Goal: Information Seeking & Learning: Learn about a topic

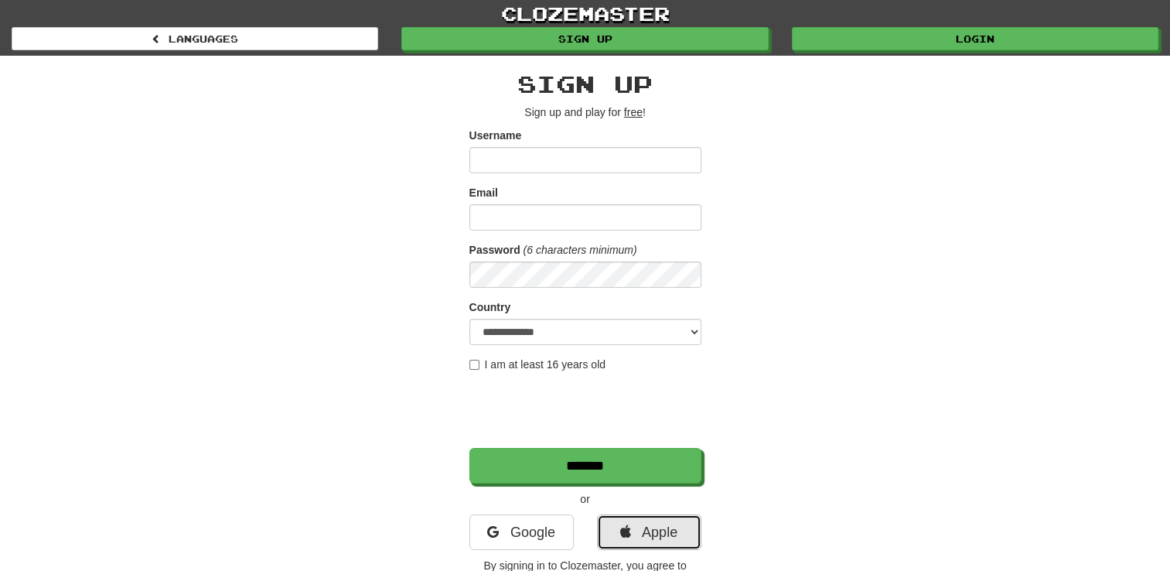
click at [648, 534] on link "Apple" at bounding box center [649, 532] width 104 height 36
click at [664, 533] on link "Apple" at bounding box center [649, 532] width 104 height 36
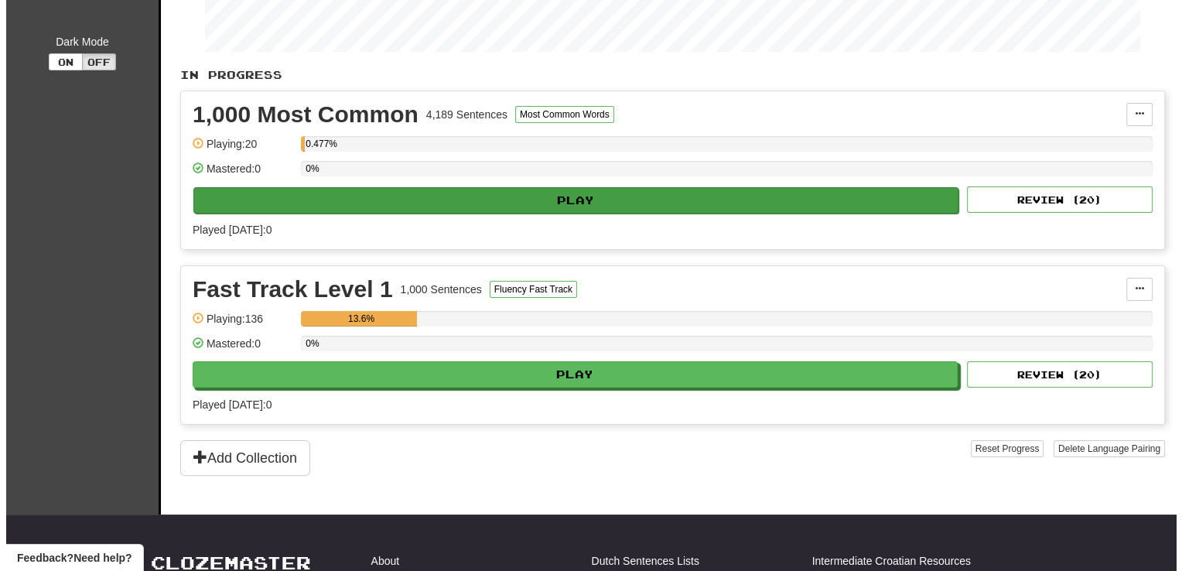
scroll to position [247, 0]
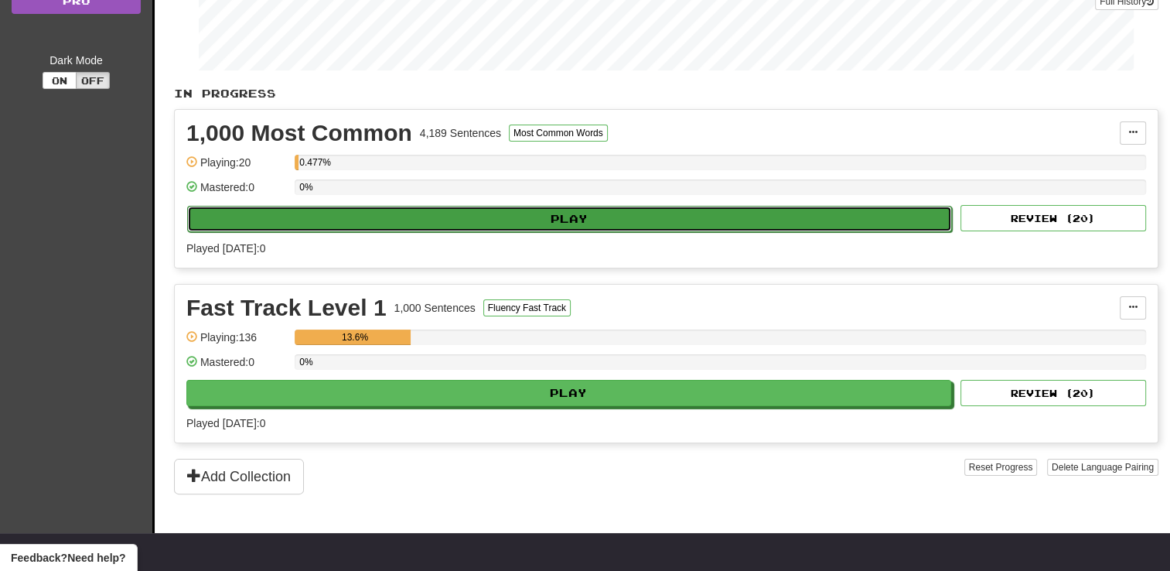
click at [585, 208] on button "Play" at bounding box center [569, 219] width 765 height 26
select select "**"
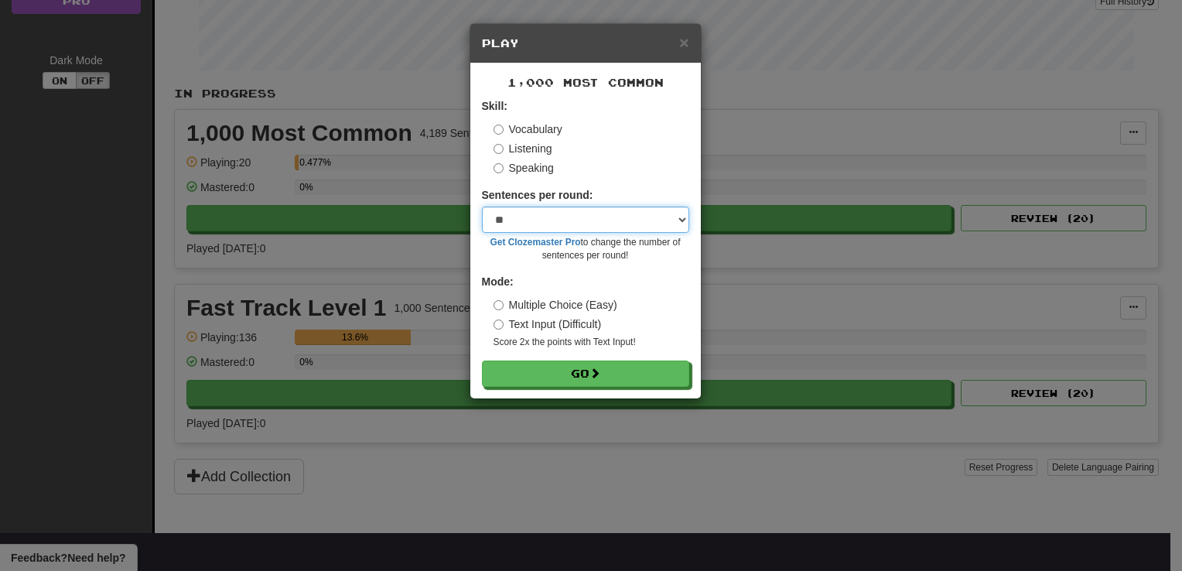
click at [675, 213] on select "* ** ** ** ** ** *** ********" at bounding box center [585, 219] width 207 height 26
click at [606, 152] on div "Listening" at bounding box center [591, 148] width 196 height 15
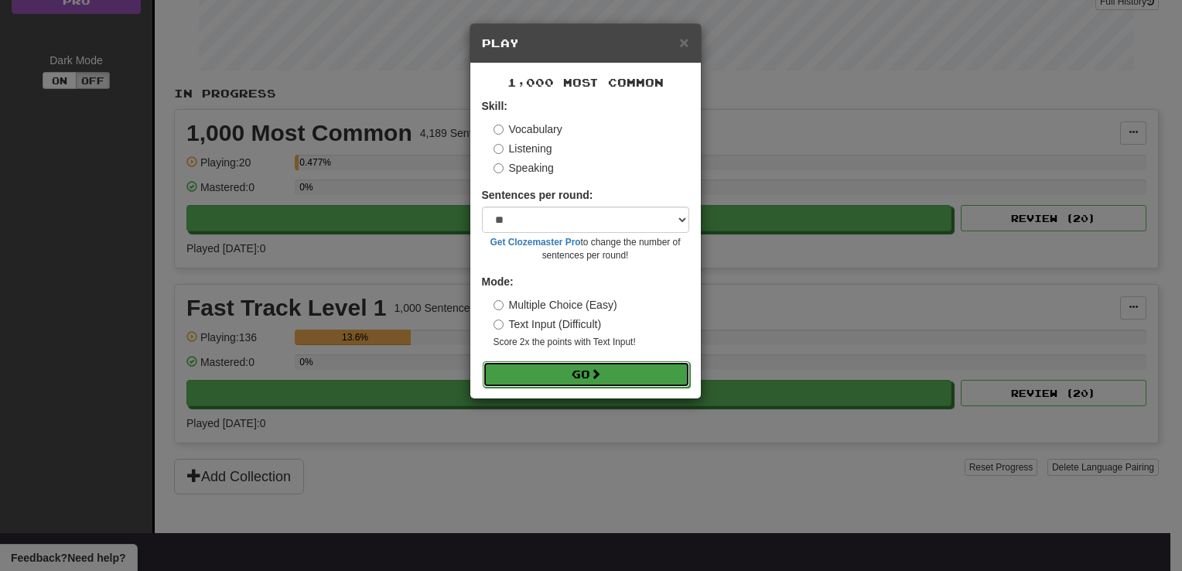
click at [572, 373] on button "Go" at bounding box center [586, 374] width 207 height 26
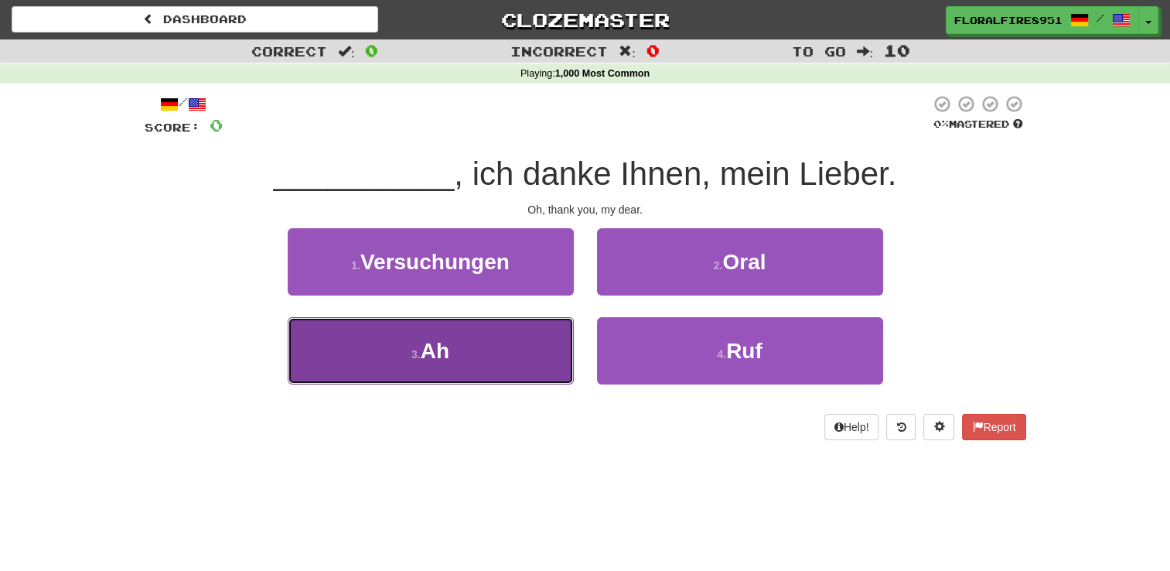
click at [457, 361] on button "3 . Ah" at bounding box center [431, 350] width 286 height 67
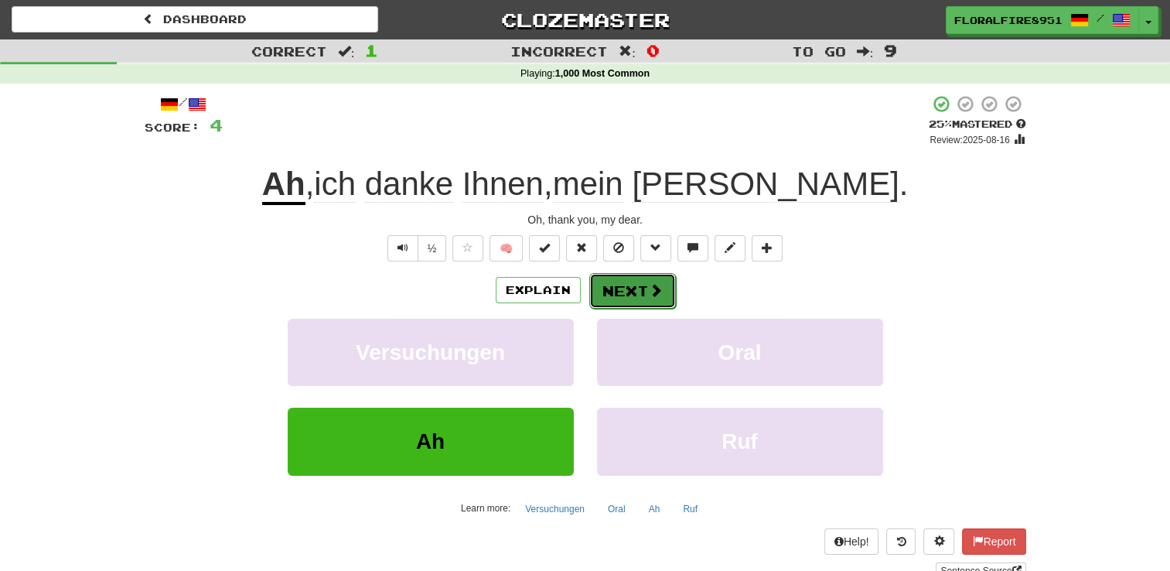
click at [645, 292] on button "Next" at bounding box center [632, 291] width 87 height 36
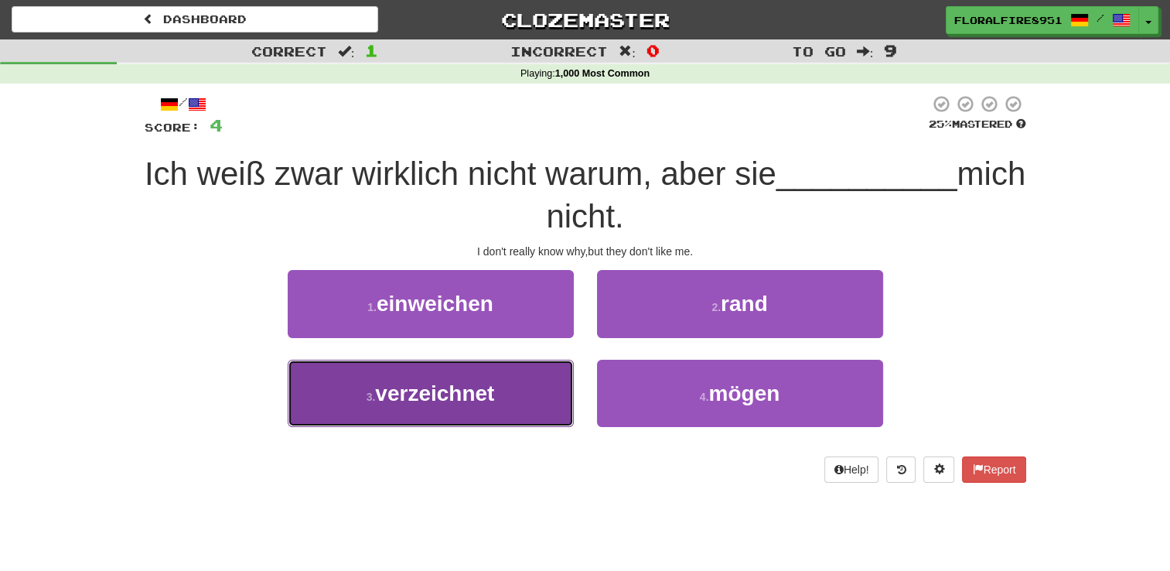
click at [472, 375] on button "3 . verzeichnet" at bounding box center [431, 393] width 286 height 67
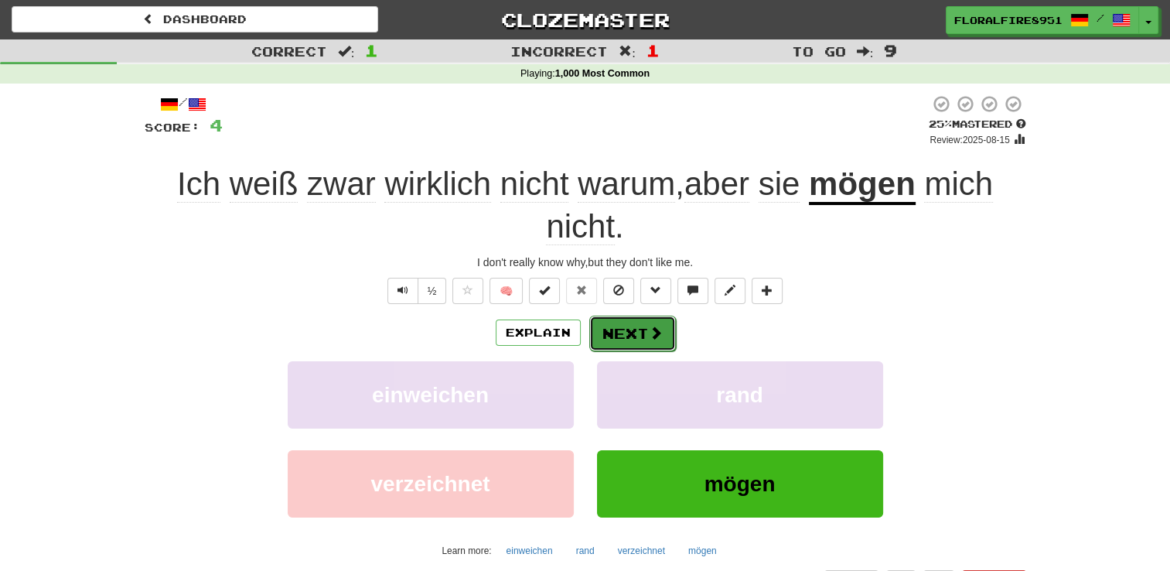
click at [645, 326] on button "Next" at bounding box center [632, 333] width 87 height 36
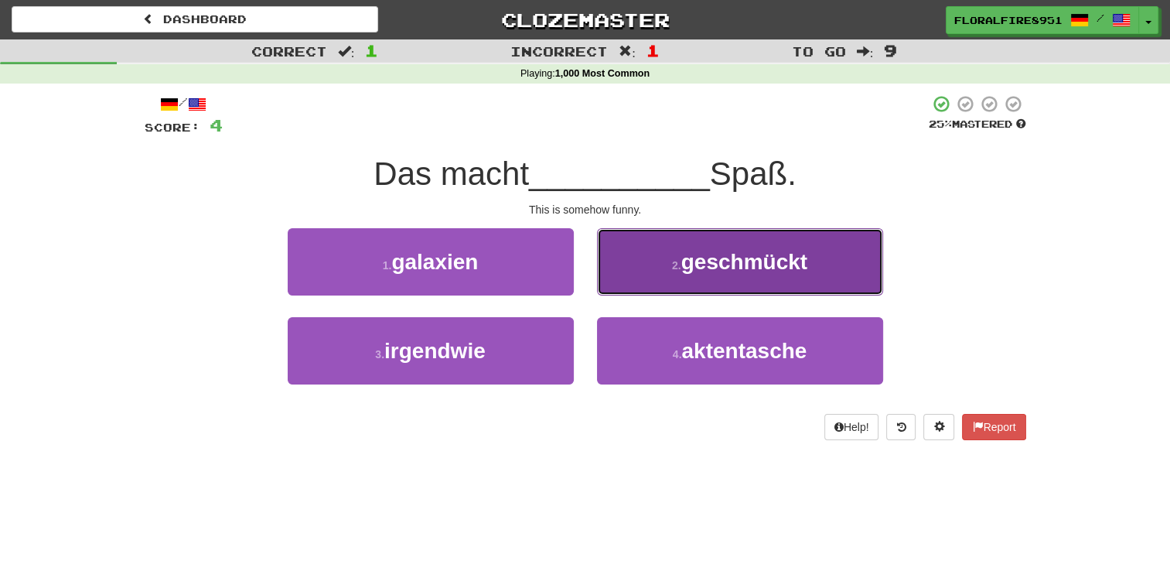
click at [699, 264] on span "geschm ü ckt" at bounding box center [744, 262] width 126 height 24
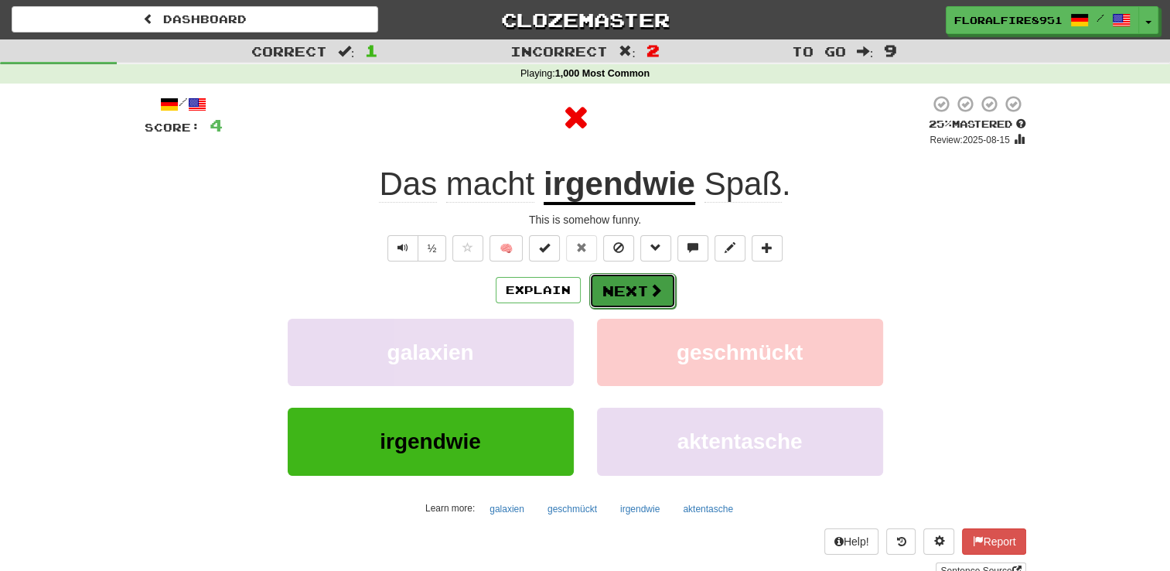
click at [635, 302] on button "Next" at bounding box center [632, 291] width 87 height 36
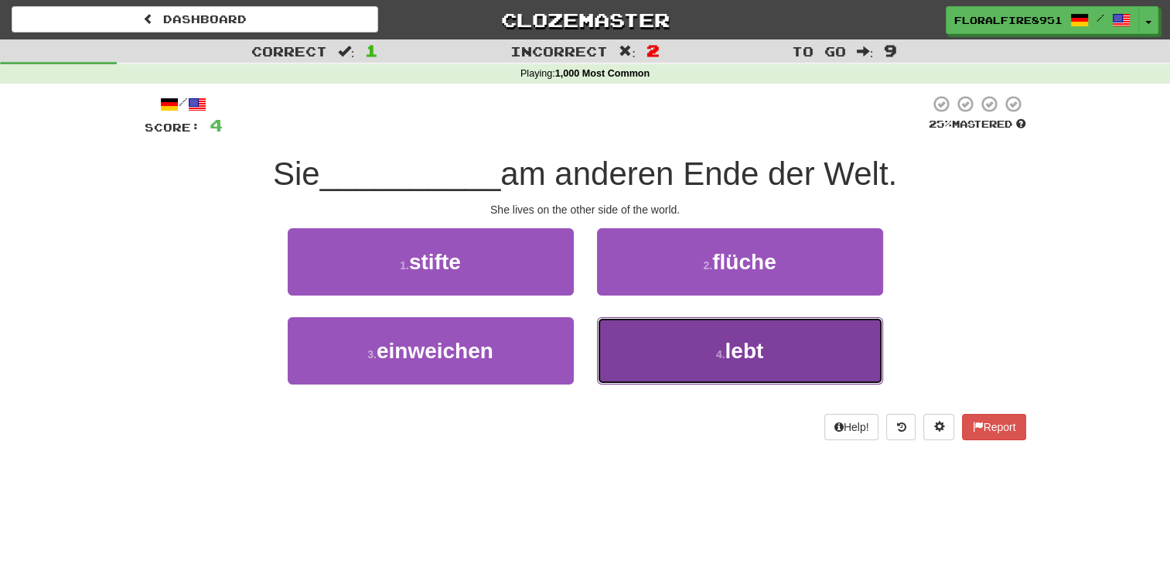
click at [684, 346] on button "4 . lebt" at bounding box center [740, 350] width 286 height 67
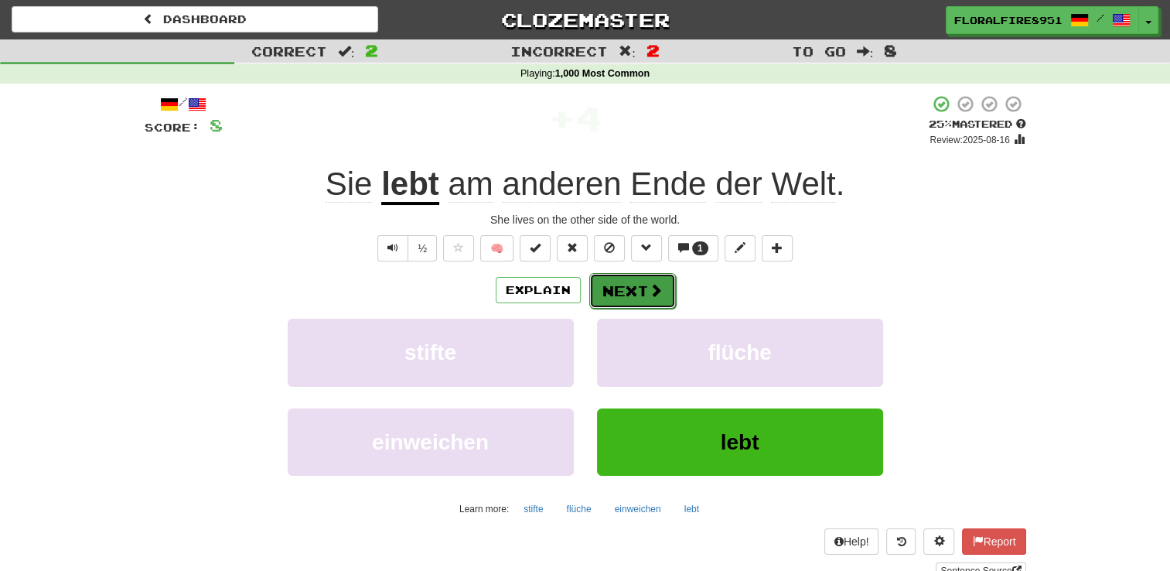
click at [640, 277] on button "Next" at bounding box center [632, 291] width 87 height 36
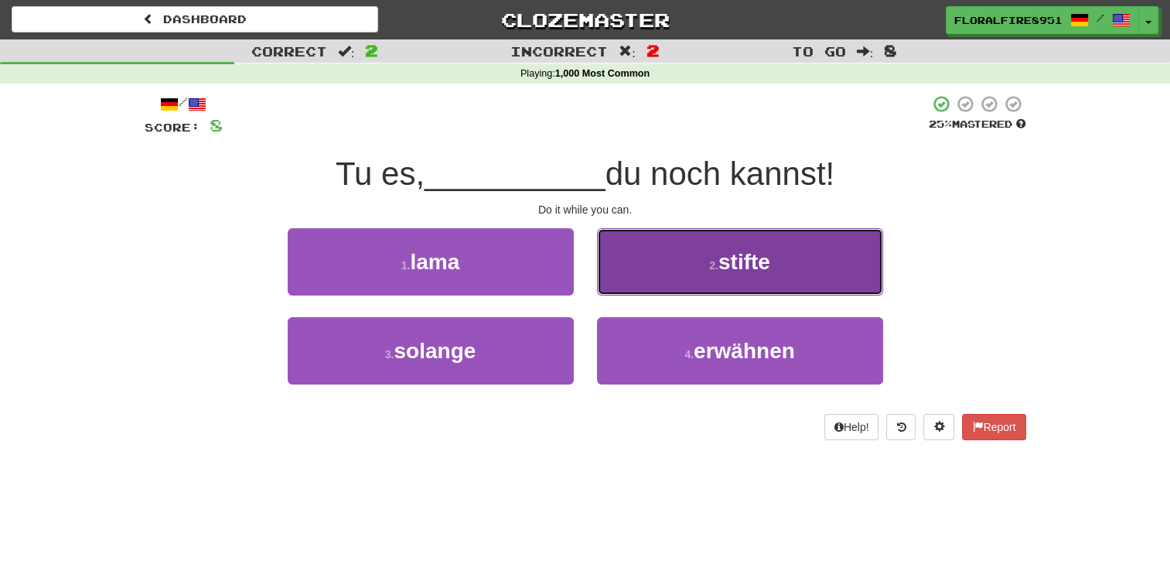
click at [721, 267] on span "stifte" at bounding box center [744, 262] width 52 height 24
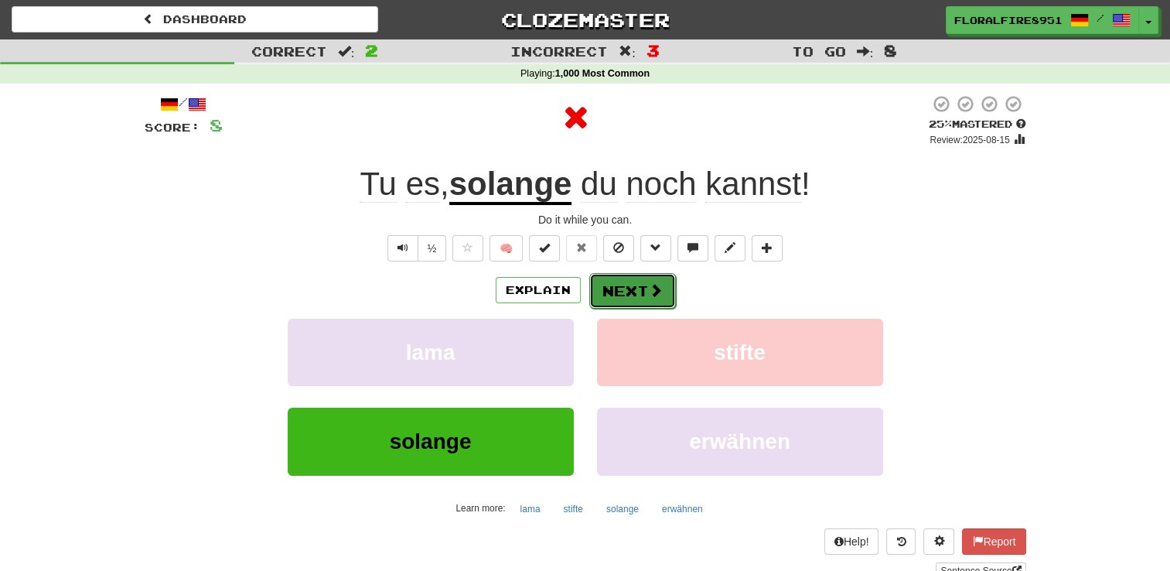
click at [631, 301] on button "Next" at bounding box center [632, 291] width 87 height 36
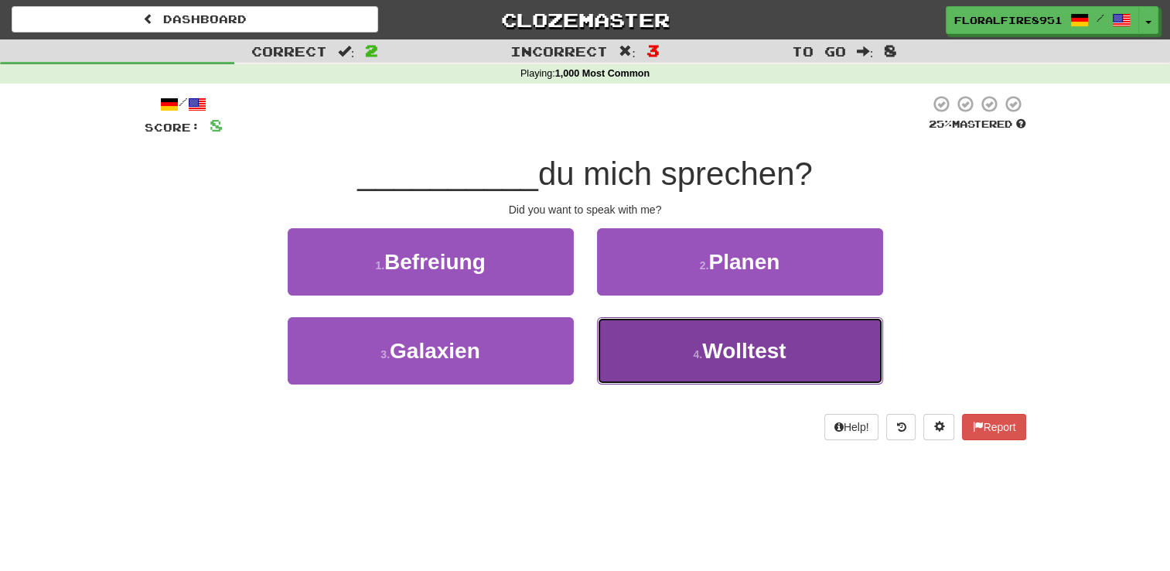
click at [665, 348] on button "4 . Wolltest" at bounding box center [740, 350] width 286 height 67
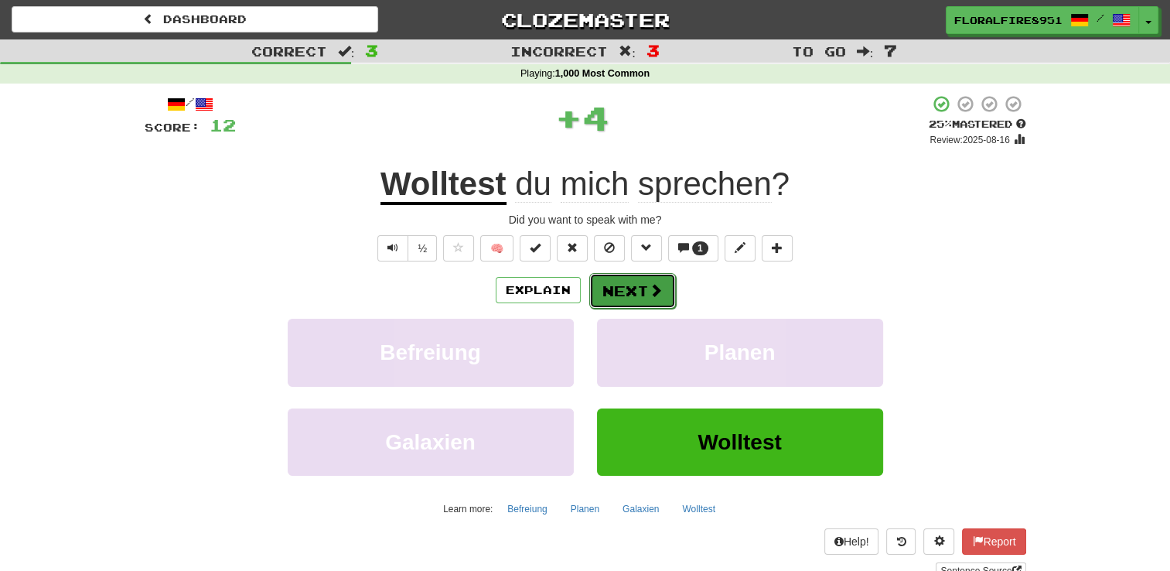
click at [628, 280] on button "Next" at bounding box center [632, 291] width 87 height 36
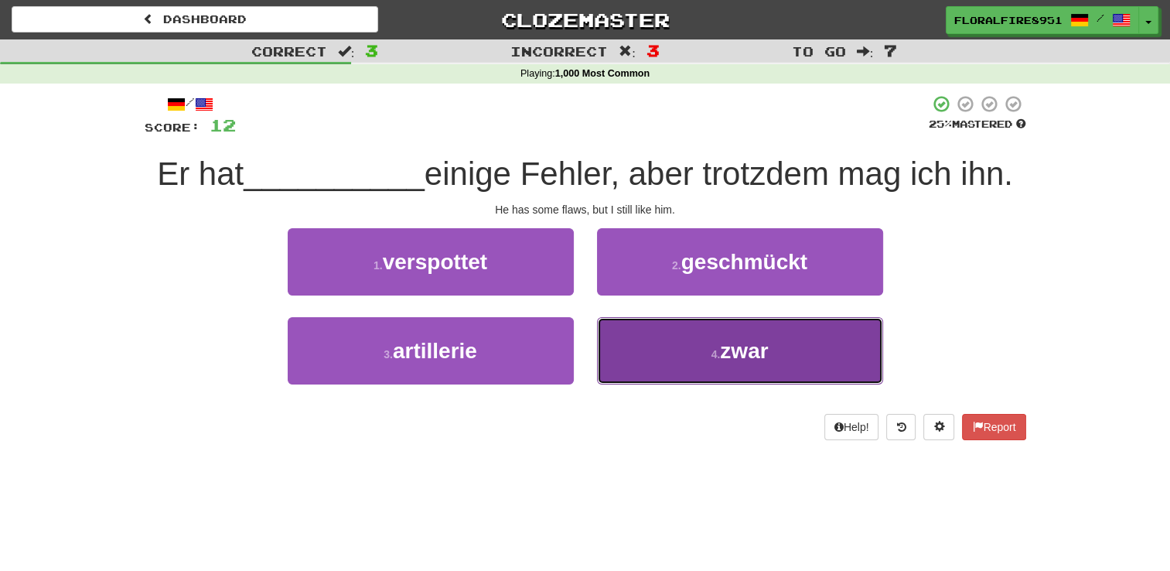
click at [694, 339] on button "4 . zwar" at bounding box center [740, 350] width 286 height 67
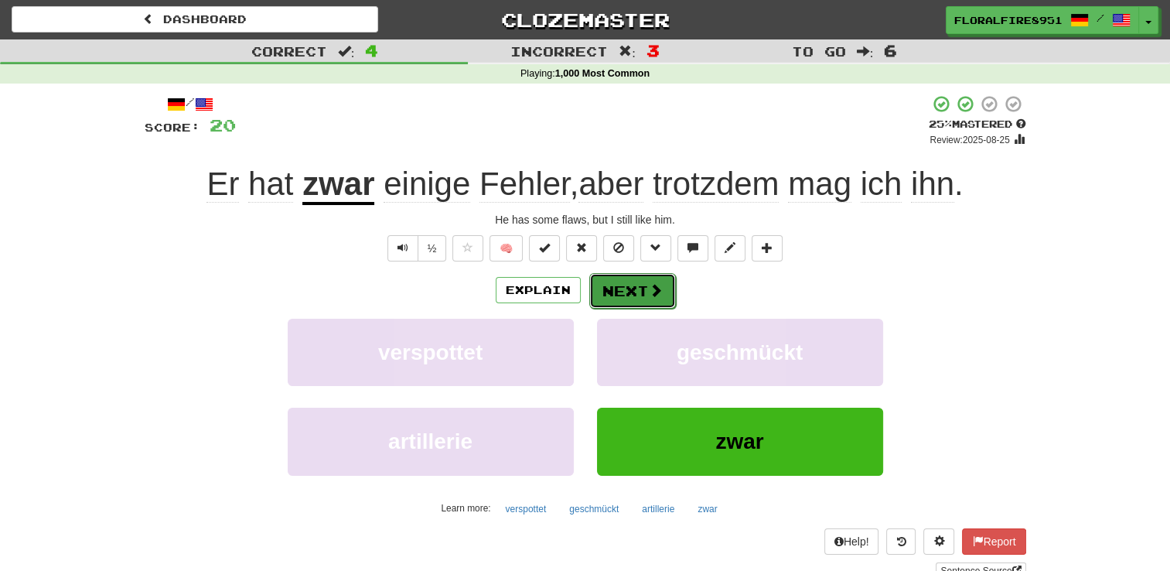
click at [623, 296] on button "Next" at bounding box center [632, 291] width 87 height 36
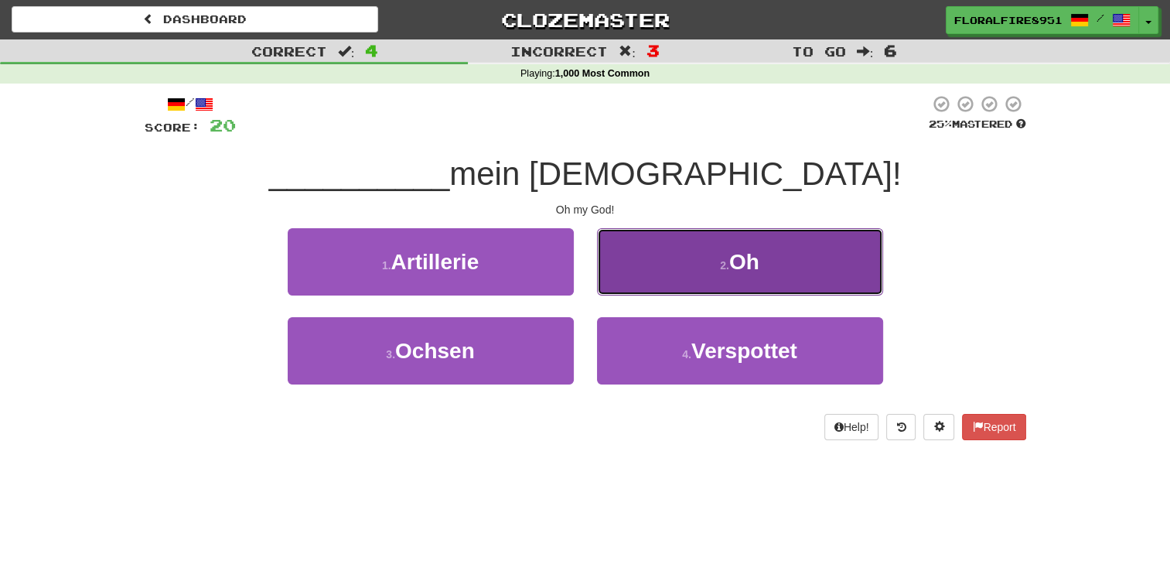
click at [681, 272] on button "2 . Oh" at bounding box center [740, 261] width 286 height 67
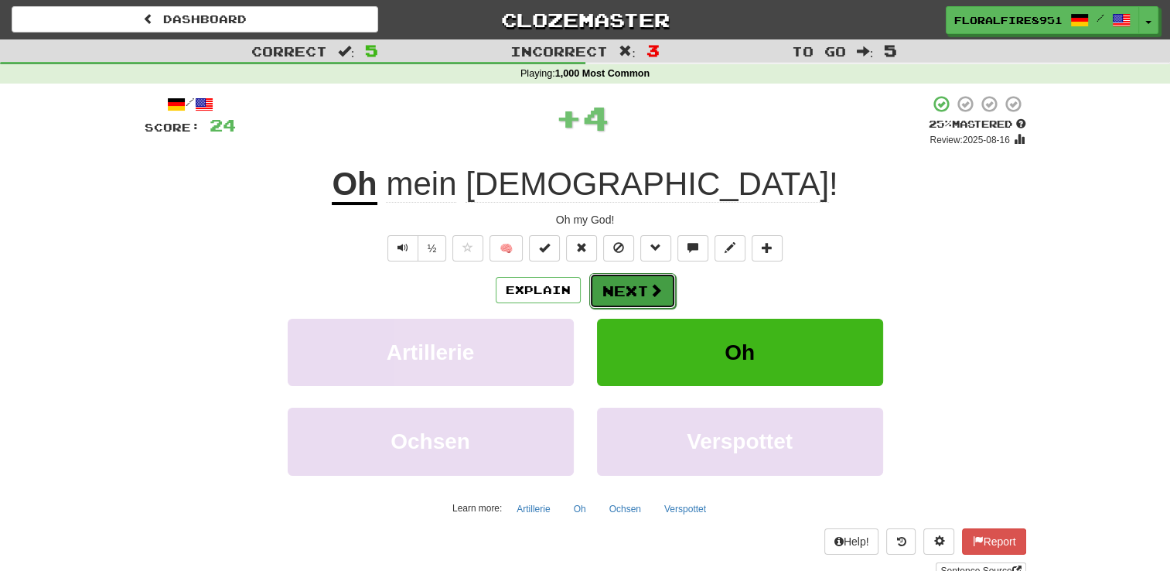
click at [626, 278] on button "Next" at bounding box center [632, 291] width 87 height 36
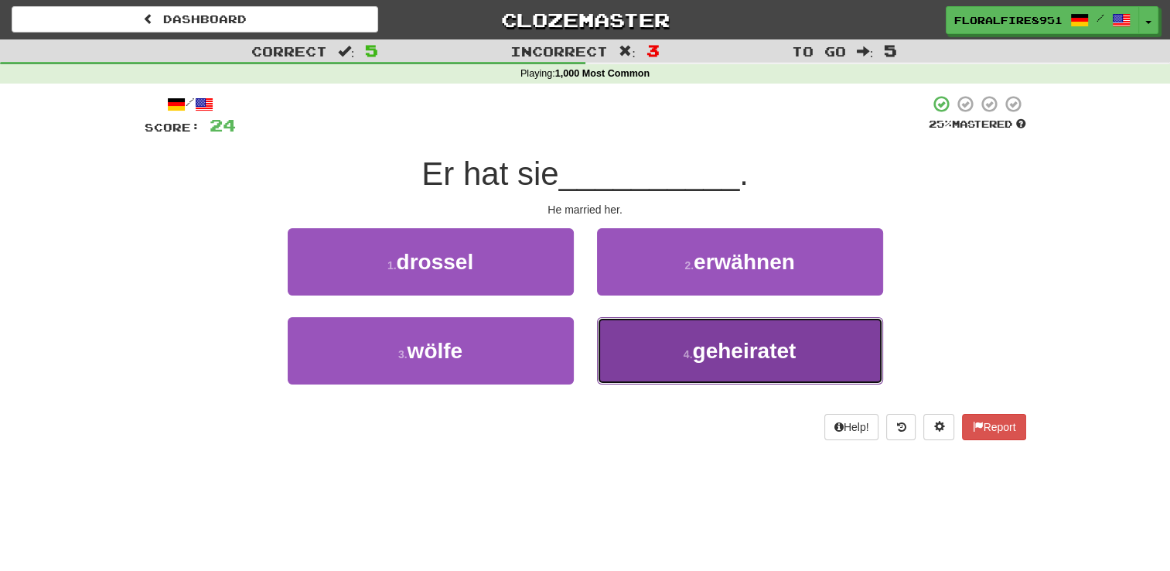
click at [697, 341] on span "geheiratet" at bounding box center [744, 351] width 104 height 24
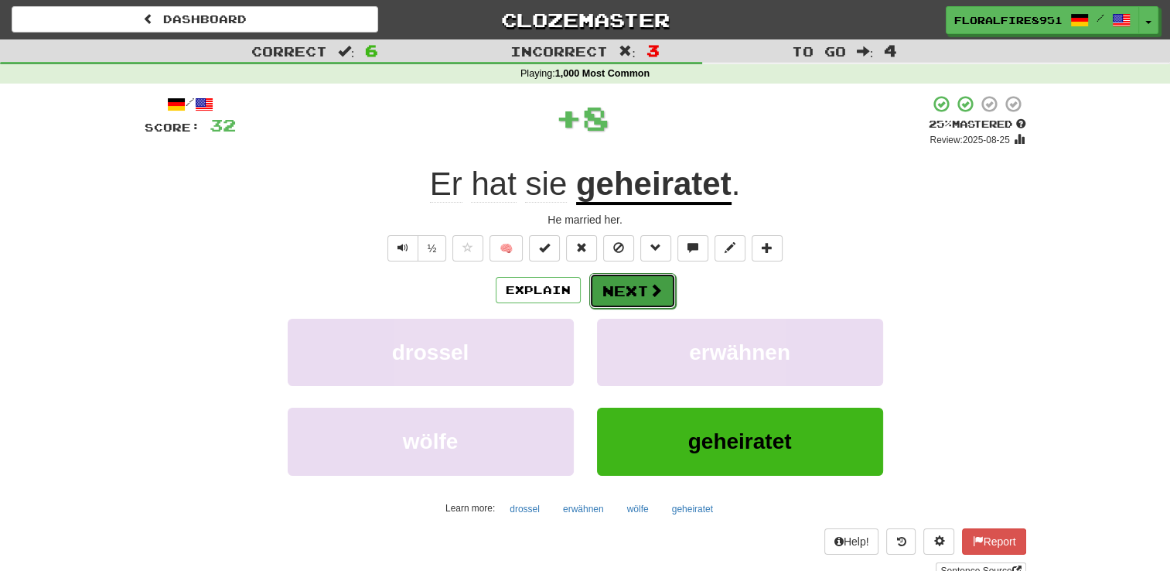
click at [643, 302] on button "Next" at bounding box center [632, 291] width 87 height 36
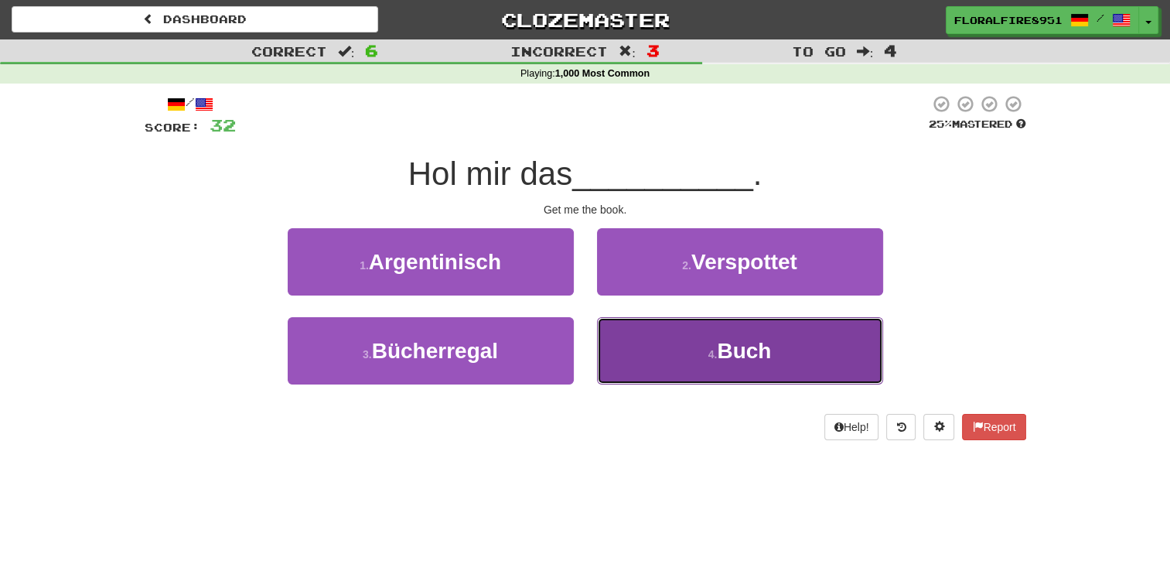
click at [673, 320] on button "4 . Buch" at bounding box center [740, 350] width 286 height 67
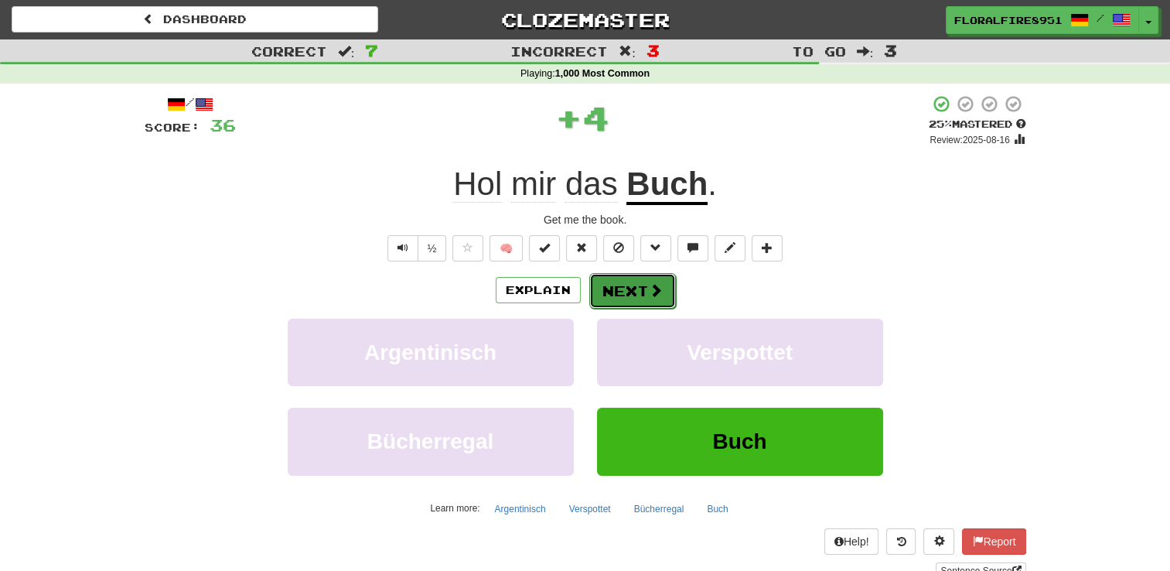
click at [636, 279] on button "Next" at bounding box center [632, 291] width 87 height 36
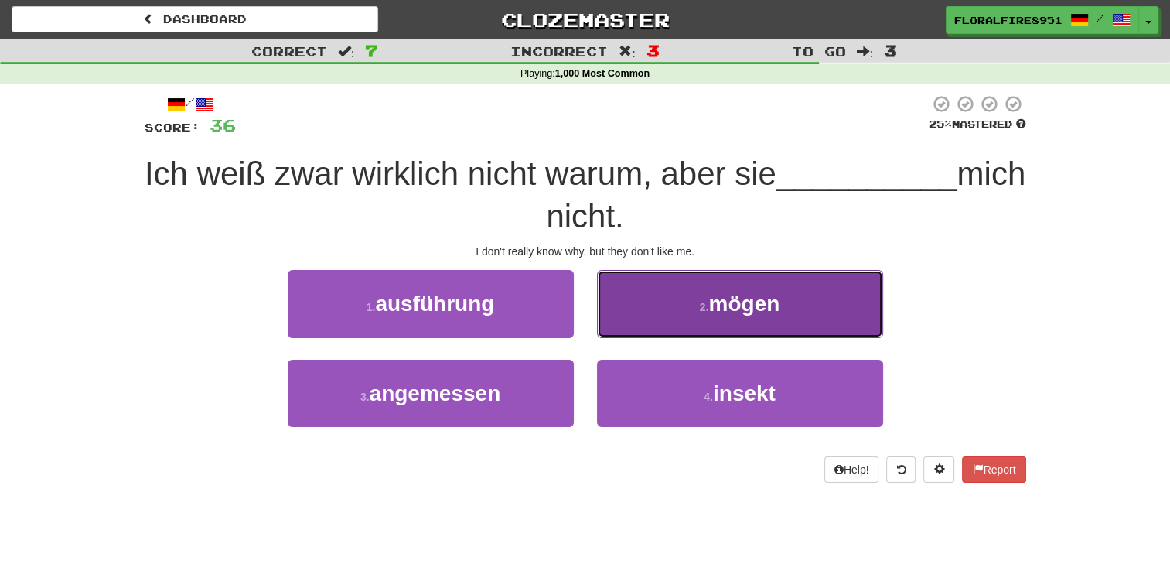
click at [680, 309] on button "2 . m ö gen" at bounding box center [740, 303] width 286 height 67
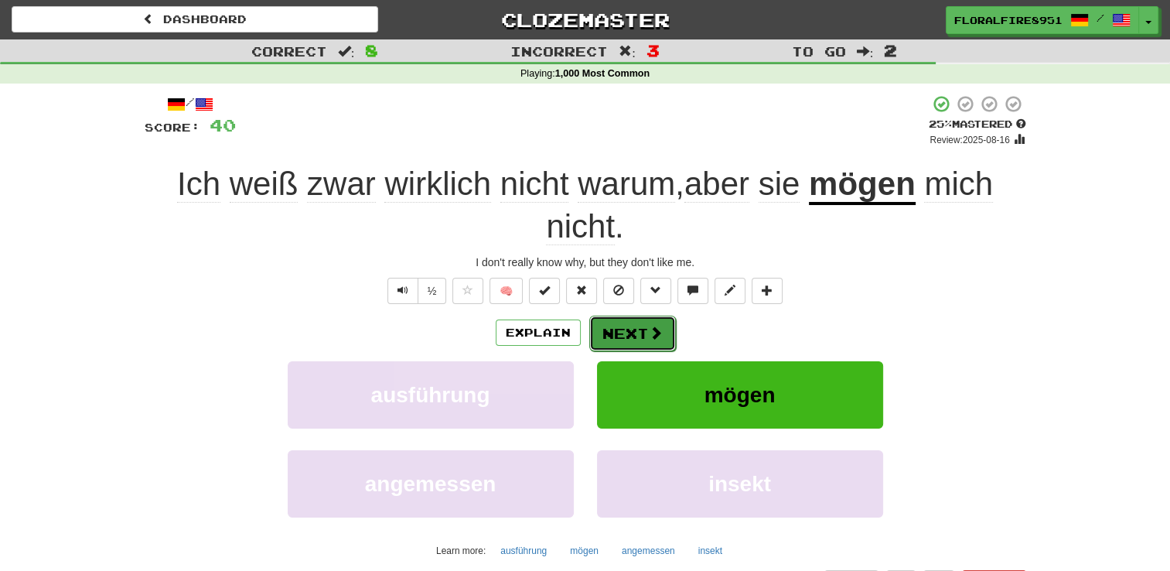
click at [628, 333] on button "Next" at bounding box center [632, 333] width 87 height 36
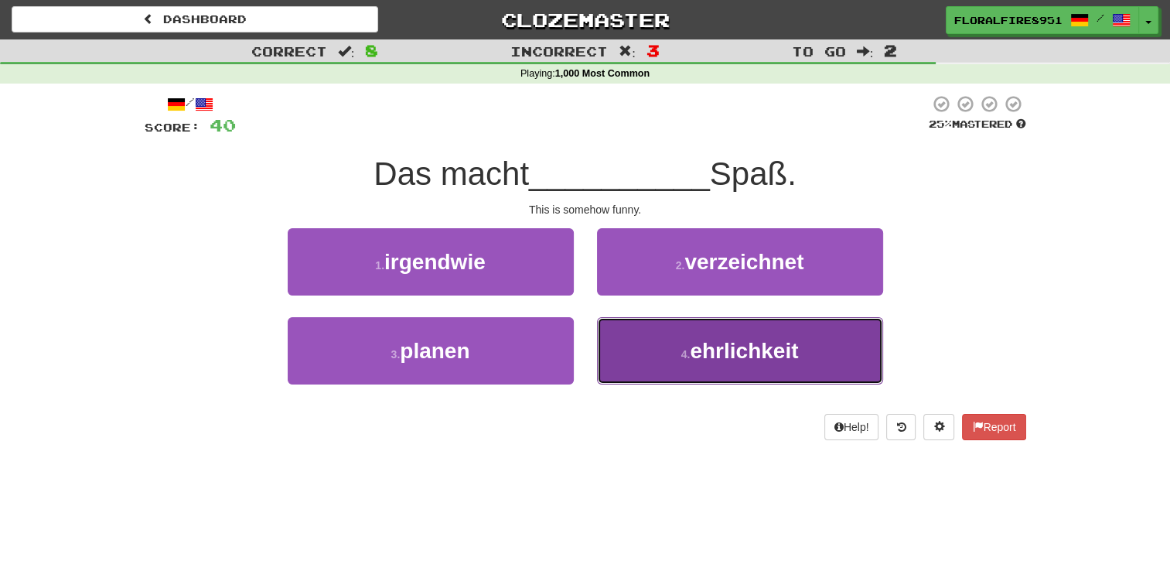
click at [634, 339] on button "4 . ehrlichkeit" at bounding box center [740, 350] width 286 height 67
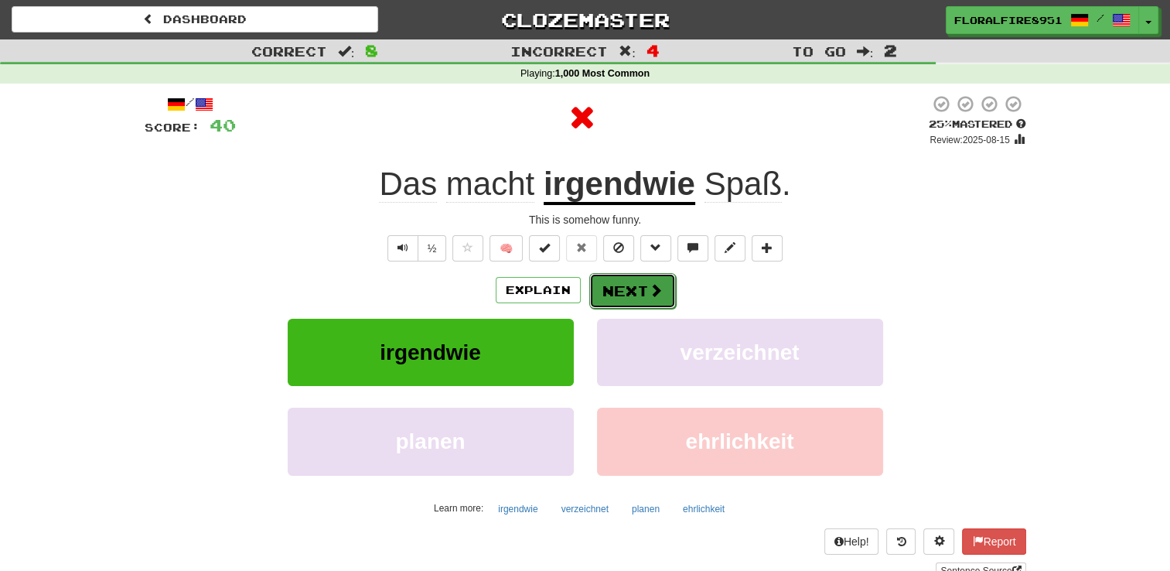
click at [622, 290] on button "Next" at bounding box center [632, 291] width 87 height 36
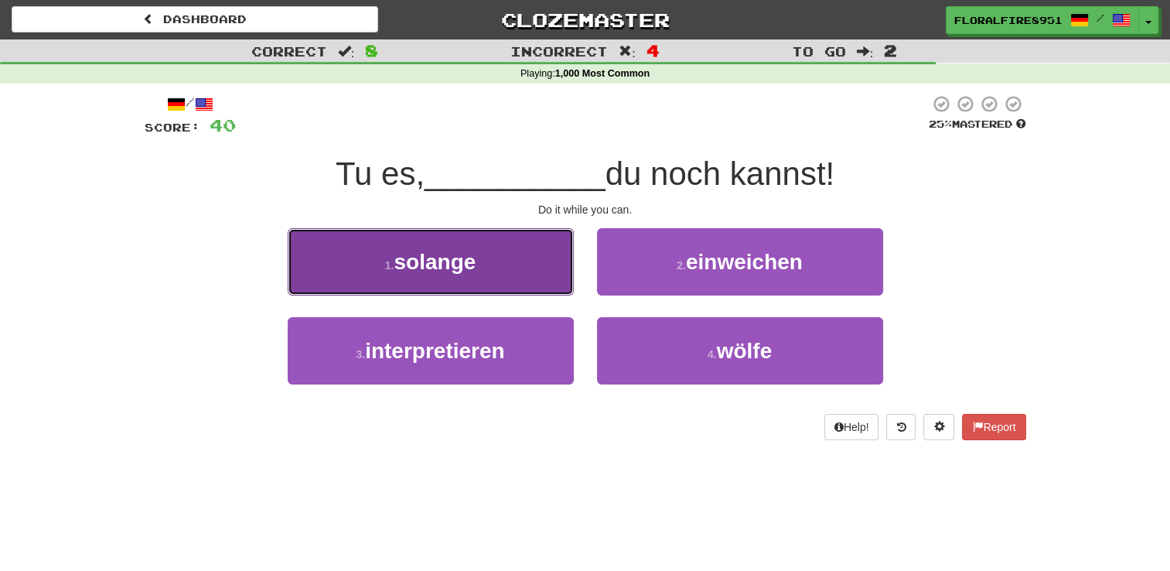
click at [544, 275] on button "1 . solange" at bounding box center [431, 261] width 286 height 67
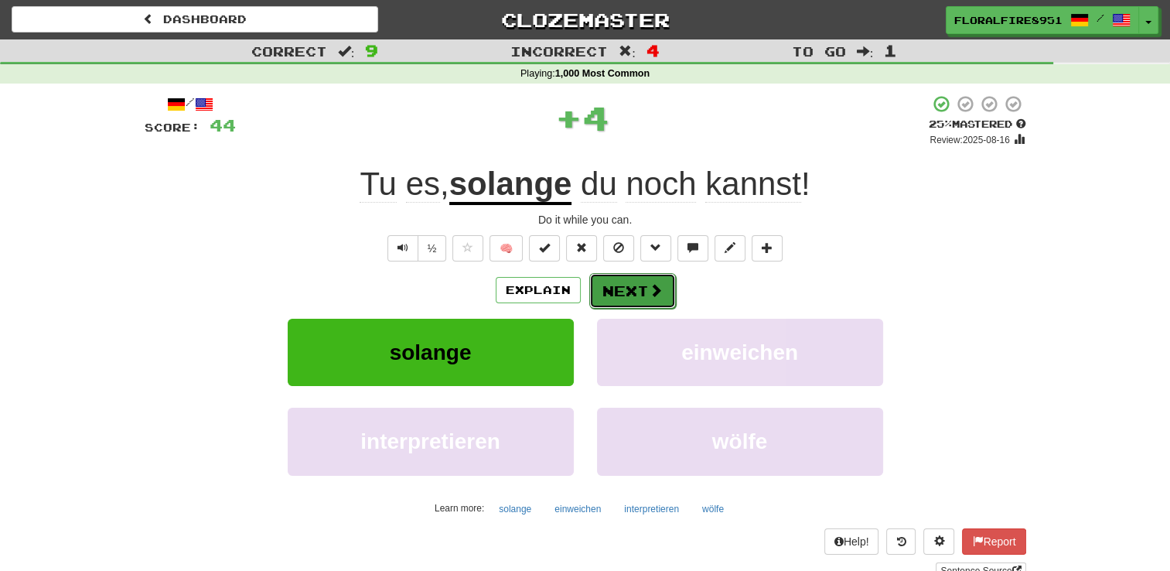
click at [642, 275] on button "Next" at bounding box center [632, 291] width 87 height 36
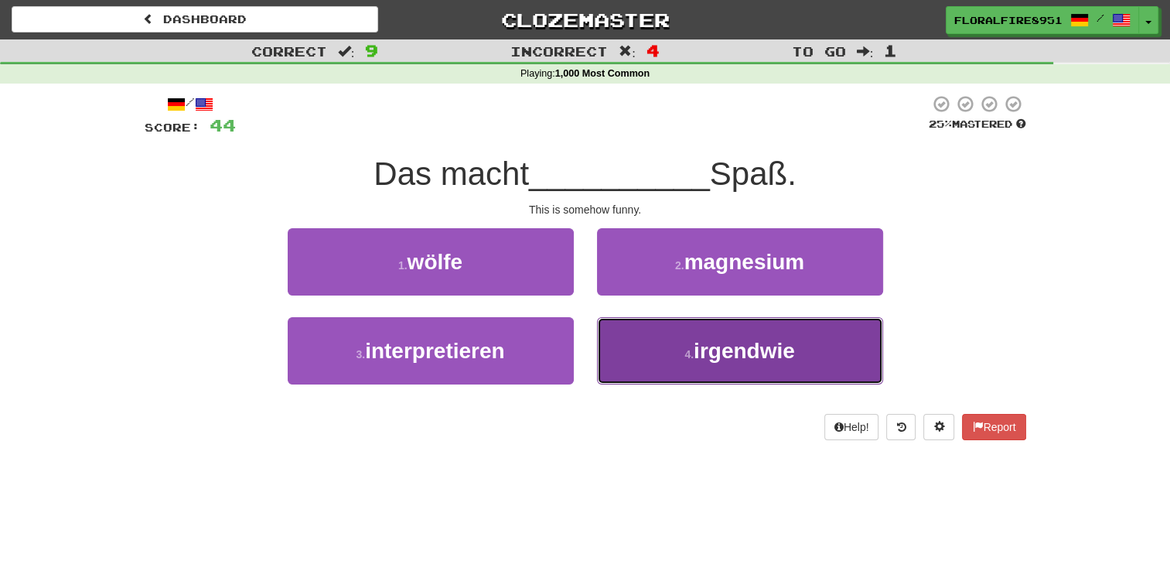
click at [695, 351] on span "irgendwie" at bounding box center [744, 351] width 101 height 24
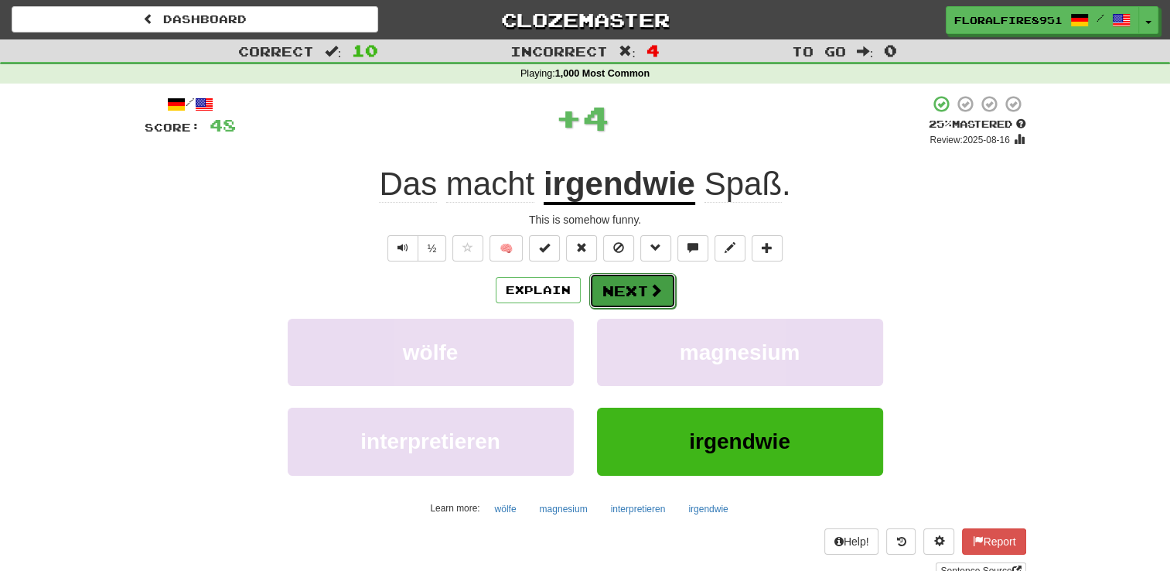
click at [631, 281] on button "Next" at bounding box center [632, 291] width 87 height 36
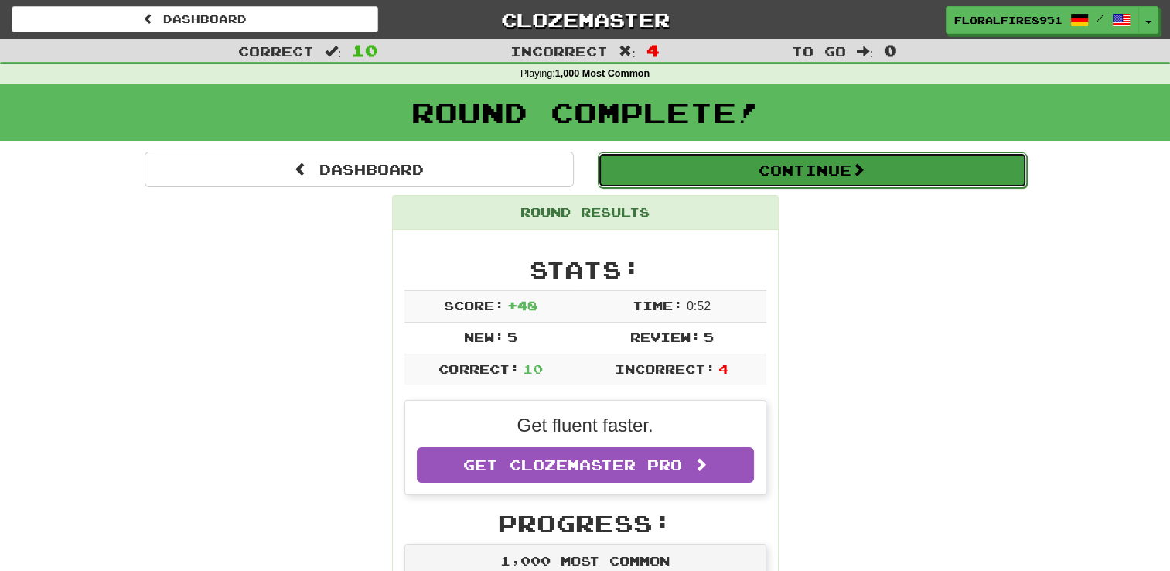
click at [844, 168] on button "Continue" at bounding box center [812, 170] width 429 height 36
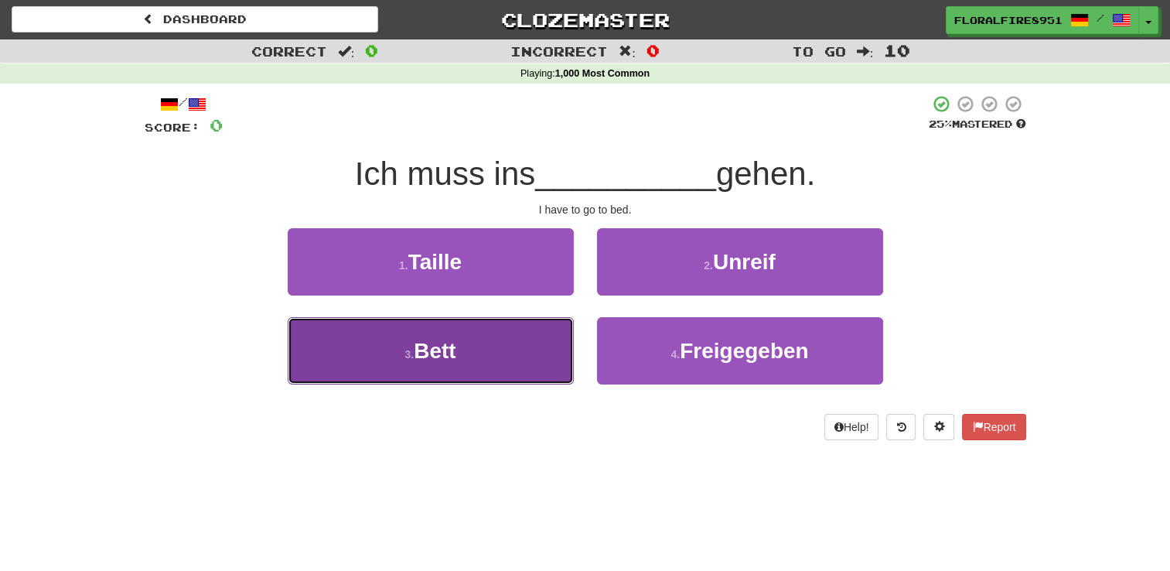
click at [501, 341] on button "3 . Bett" at bounding box center [431, 350] width 286 height 67
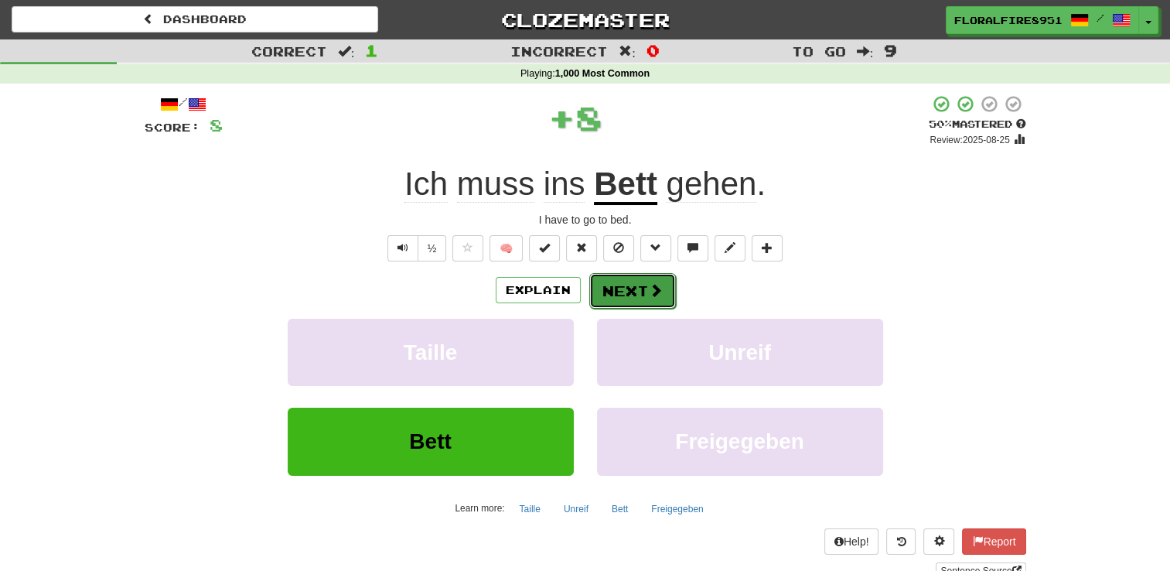
click at [662, 274] on button "Next" at bounding box center [632, 291] width 87 height 36
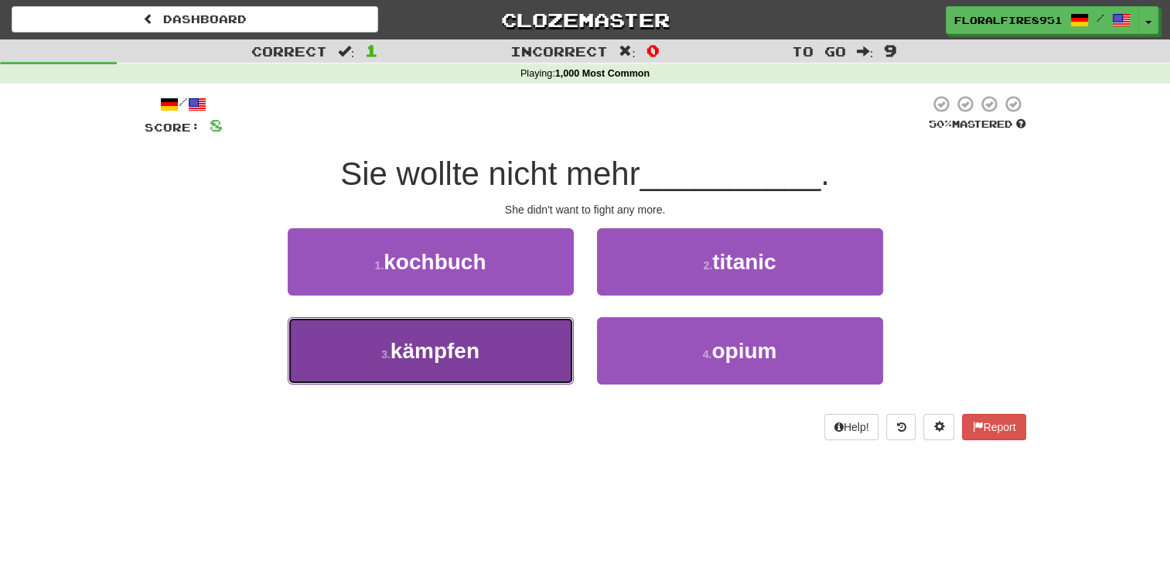
click at [474, 320] on button "3 . k ä mpfen" at bounding box center [431, 350] width 286 height 67
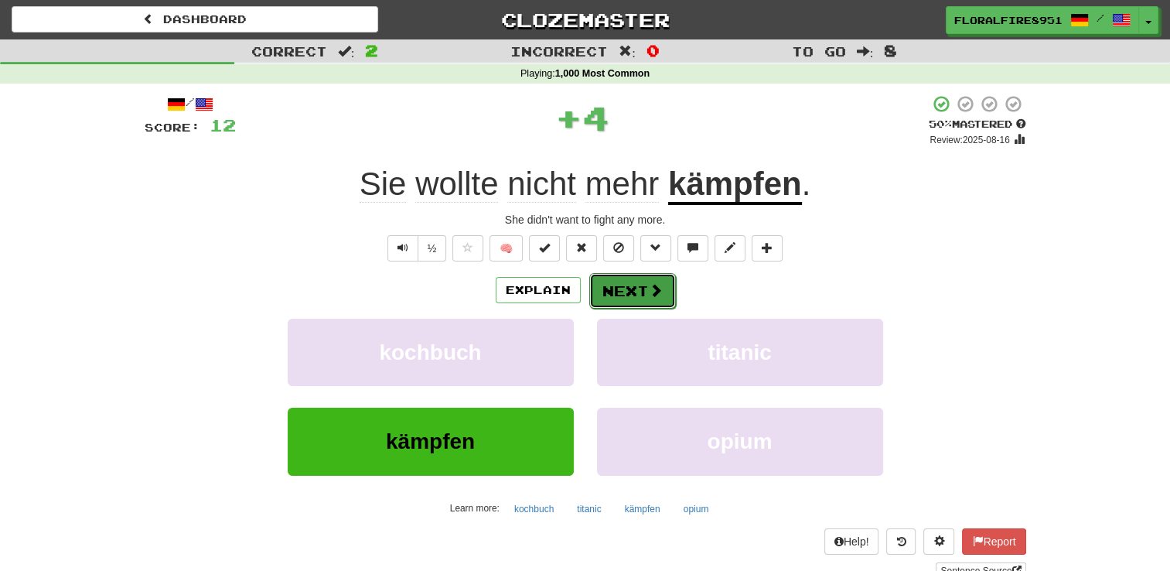
click at [609, 291] on button "Next" at bounding box center [632, 291] width 87 height 36
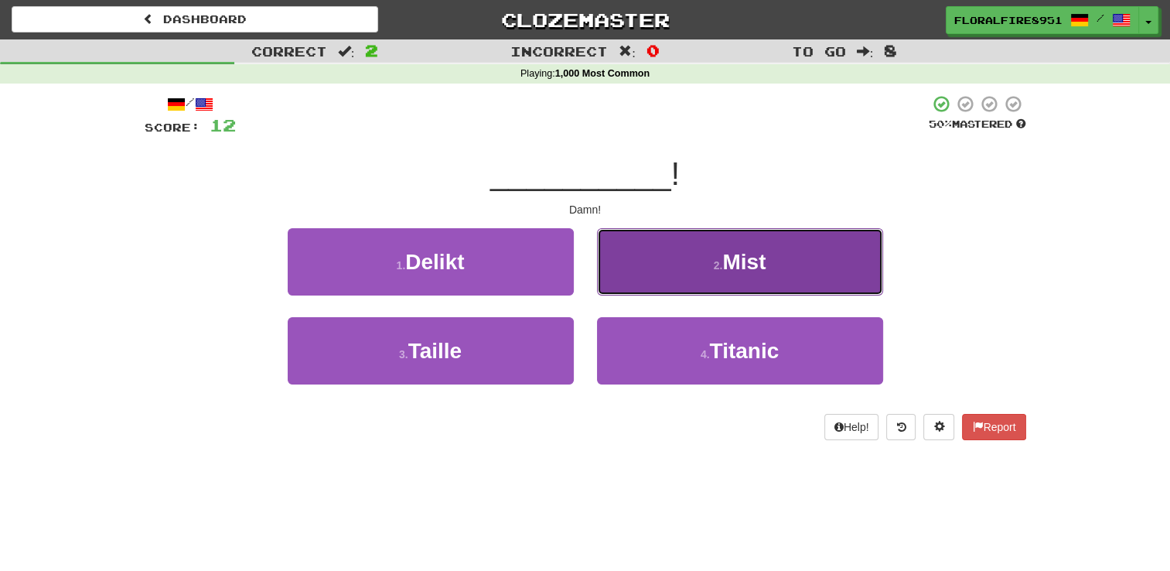
click at [631, 269] on button "2 . Mist" at bounding box center [740, 261] width 286 height 67
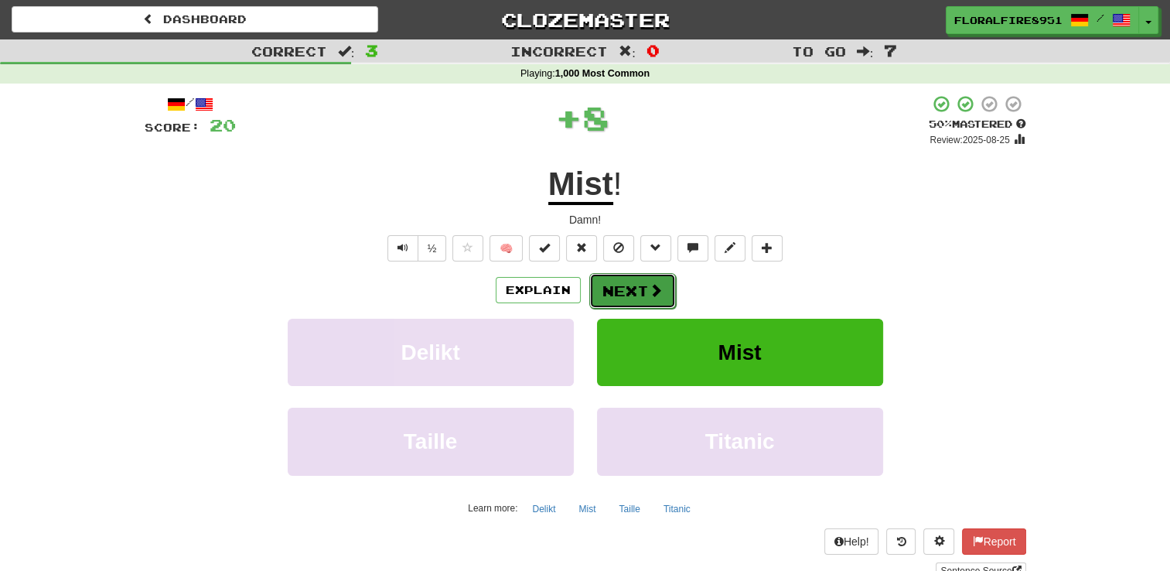
click at [638, 290] on button "Next" at bounding box center [632, 291] width 87 height 36
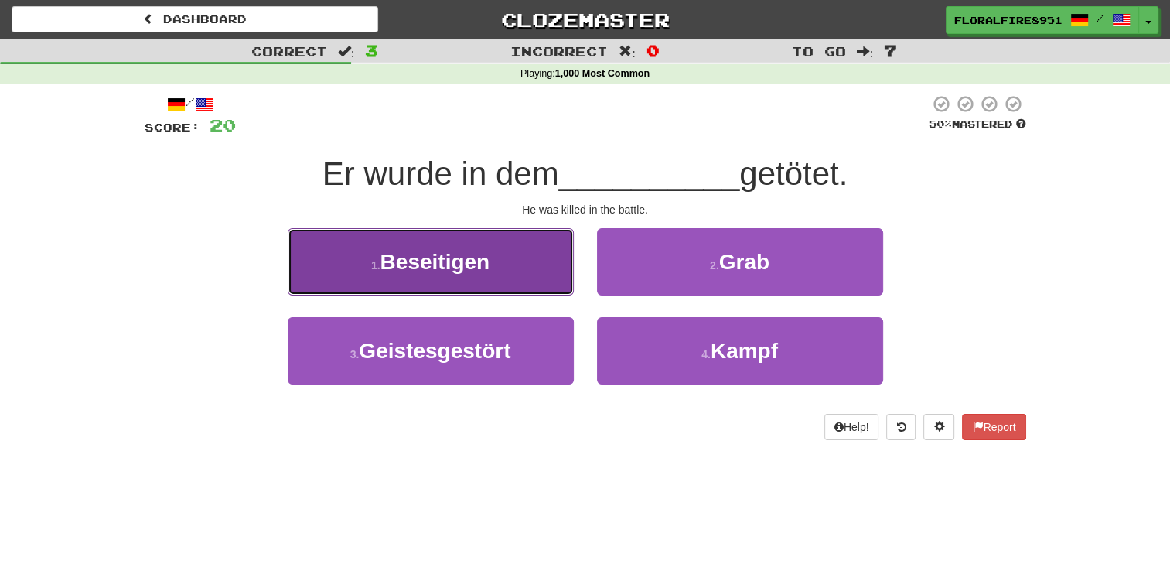
click at [485, 252] on span "Beseitigen" at bounding box center [435, 262] width 110 height 24
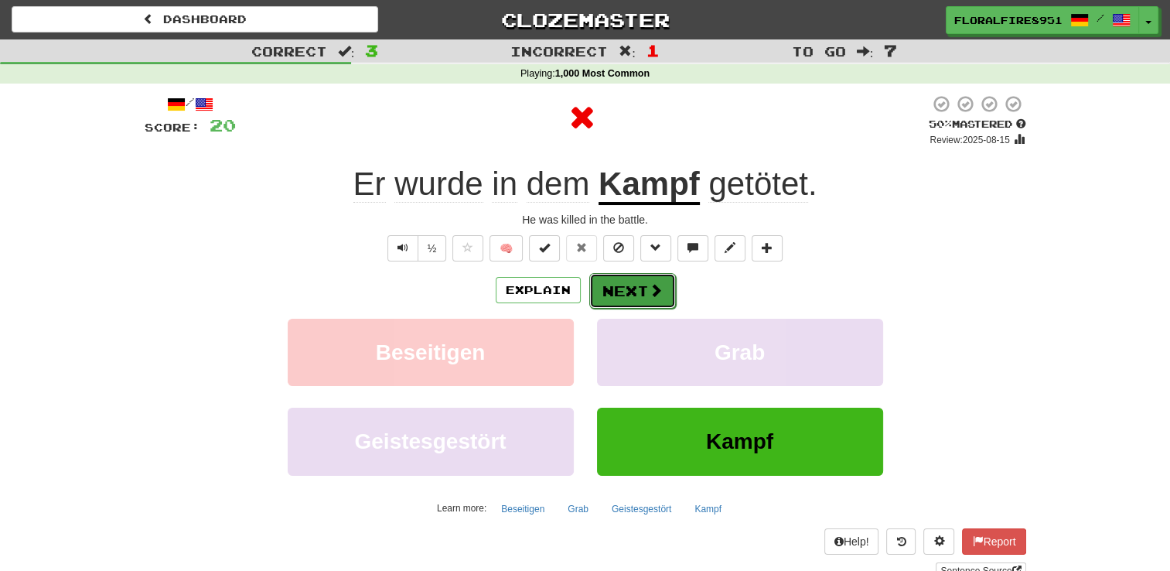
click at [652, 280] on button "Next" at bounding box center [632, 291] width 87 height 36
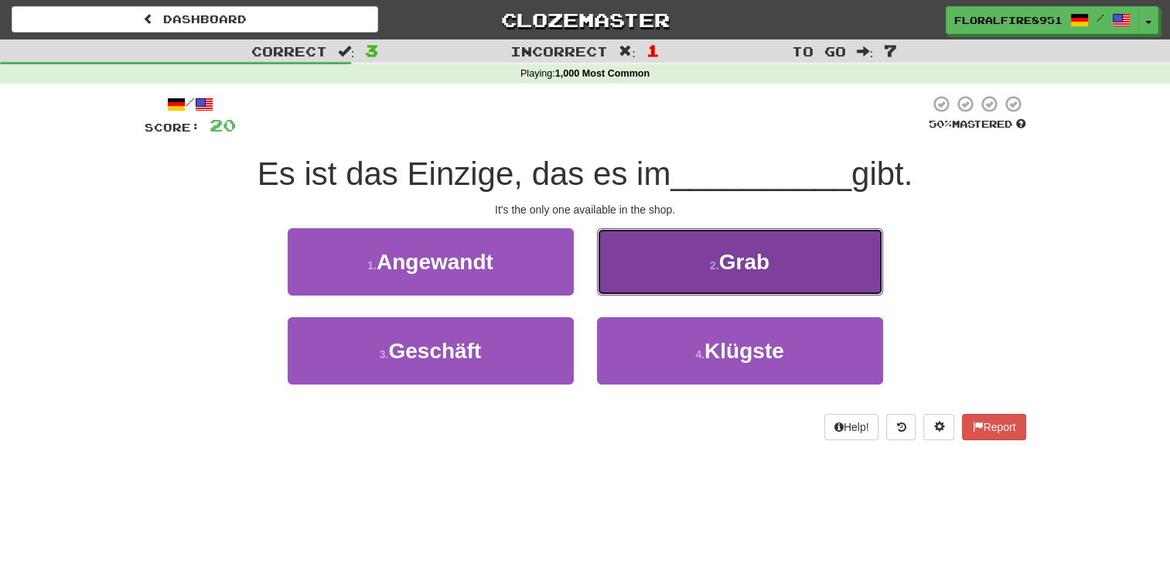
click at [599, 264] on button "2 . Grab" at bounding box center [740, 261] width 286 height 67
